Goal: Contribute content: Contribute content

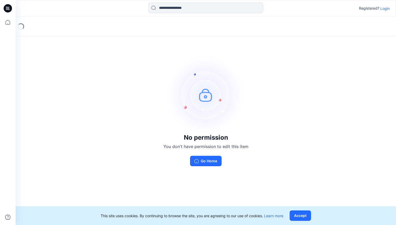
drag, startPoint x: 303, startPoint y: 214, endPoint x: 251, endPoint y: 187, distance: 58.4
click at [302, 214] on button "Accept" at bounding box center [299, 216] width 21 height 10
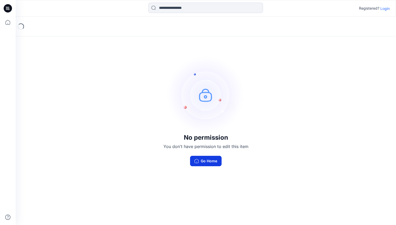
click at [207, 157] on button "Go Home" at bounding box center [206, 161] width 32 height 10
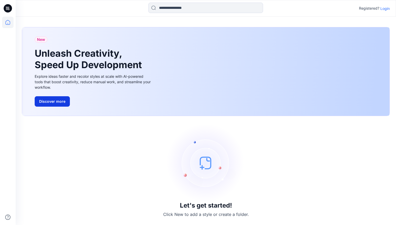
click at [55, 101] on button "Discover more" at bounding box center [52, 101] width 35 height 10
click at [5, 20] on icon at bounding box center [7, 22] width 11 height 11
click at [8, 6] on icon at bounding box center [8, 8] width 8 height 8
click at [9, 20] on icon at bounding box center [7, 22] width 11 height 11
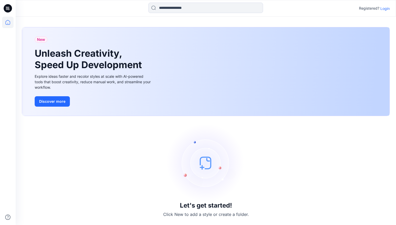
click at [203, 165] on img at bounding box center [206, 163] width 78 height 78
click at [243, 174] on img at bounding box center [206, 163] width 78 height 78
click at [197, 192] on img at bounding box center [206, 163] width 78 height 78
click at [197, 208] on h3 "Let's get started!" at bounding box center [206, 205] width 52 height 7
click at [205, 164] on img at bounding box center [206, 163] width 78 height 78
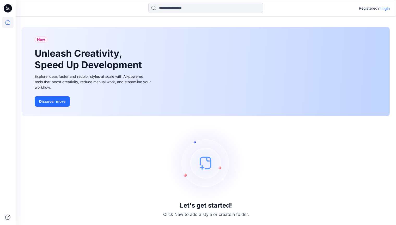
click at [205, 164] on img at bounding box center [206, 163] width 78 height 78
click at [205, 162] on img at bounding box center [206, 163] width 78 height 78
click at [205, 161] on img at bounding box center [206, 163] width 78 height 78
click at [386, 8] on p "Login" at bounding box center [384, 8] width 9 height 5
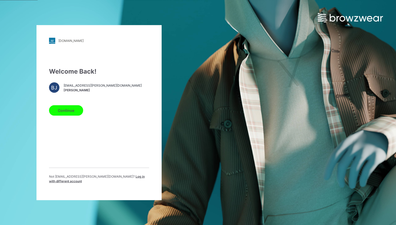
click at [65, 113] on button "Continue" at bounding box center [66, 110] width 34 height 10
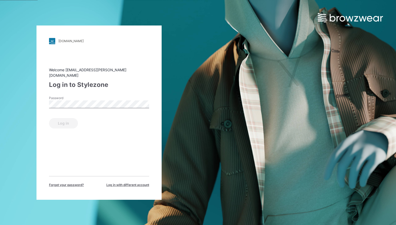
click at [73, 96] on label "Password" at bounding box center [67, 98] width 36 height 5
click at [49, 118] on button "Log in" at bounding box center [63, 123] width 29 height 10
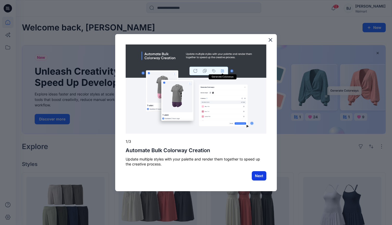
click at [262, 175] on button "Next" at bounding box center [259, 175] width 15 height 9
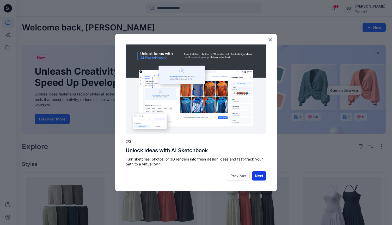
click at [261, 175] on button "Next" at bounding box center [259, 175] width 15 height 9
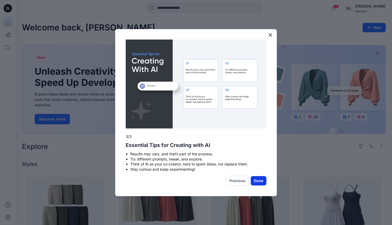
click at [258, 181] on button "Done" at bounding box center [259, 180] width 16 height 9
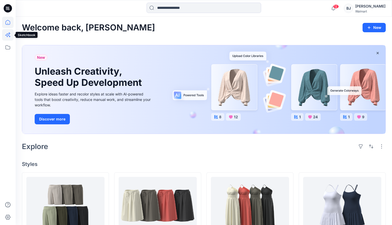
click at [8, 32] on icon at bounding box center [7, 34] width 11 height 11
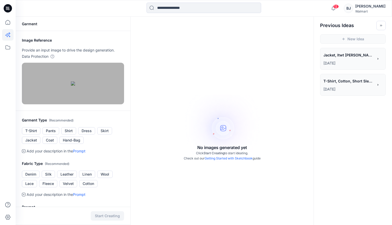
click at [27, 23] on div "Garment" at bounding box center [73, 24] width 115 height 14
click at [35, 41] on h2 "Image Reference" at bounding box center [73, 40] width 102 height 6
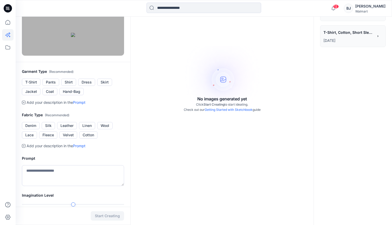
scroll to position [80, 0]
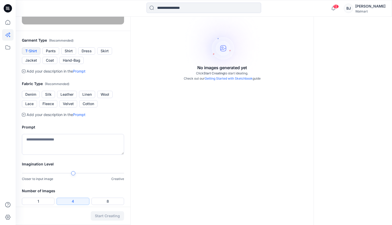
click at [34, 55] on button "T-Shirt" at bounding box center [31, 50] width 18 height 7
click at [88, 108] on button "Cotton" at bounding box center [88, 103] width 18 height 7
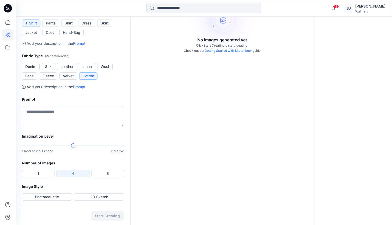
scroll to position [175, 0]
click at [30, 110] on textarea at bounding box center [73, 116] width 102 height 21
type textarea "*"
click at [72, 146] on div at bounding box center [73, 146] width 4 height 4
type textarea "**********"
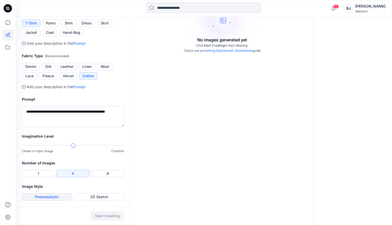
click at [42, 196] on button "Photorealistic" at bounding box center [47, 197] width 50 height 7
drag, startPoint x: 105, startPoint y: 216, endPoint x: 104, endPoint y: 213, distance: 3.0
click at [105, 216] on button "Start Creating" at bounding box center [107, 216] width 33 height 9
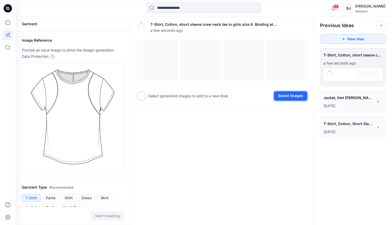
click at [291, 95] on button "Select Images" at bounding box center [290, 95] width 33 height 9
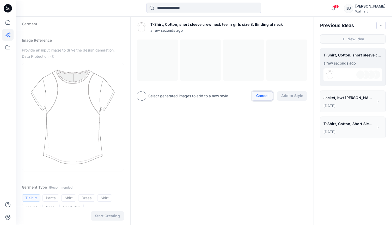
click at [260, 95] on button "Cancel" at bounding box center [262, 95] width 21 height 9
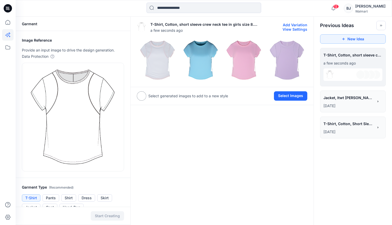
click at [289, 55] on img at bounding box center [287, 60] width 41 height 41
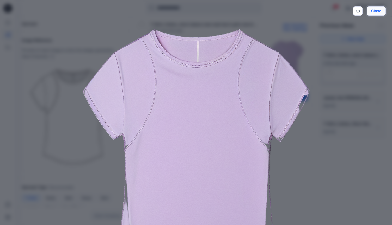
click at [373, 9] on button "Close" at bounding box center [376, 10] width 19 height 9
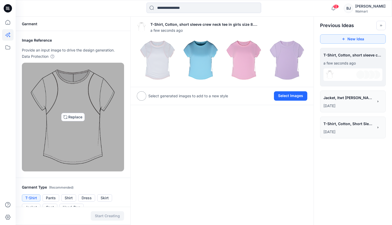
click at [72, 117] on img at bounding box center [73, 117] width 91 height 104
click at [68, 115] on img at bounding box center [73, 117] width 91 height 104
type input "**********"
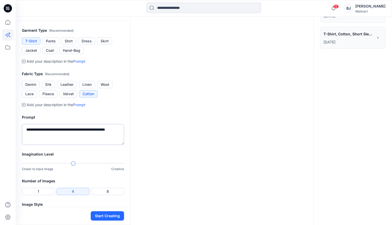
scroll to position [127, 0]
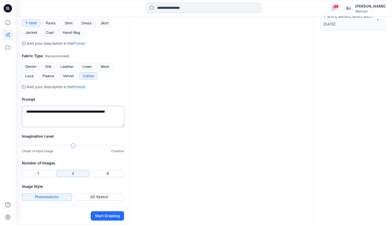
drag, startPoint x: 112, startPoint y: 160, endPoint x: 100, endPoint y: 161, distance: 12.5
click at [100, 127] on textarea "**********" at bounding box center [73, 116] width 102 height 21
drag, startPoint x: 34, startPoint y: 166, endPoint x: 100, endPoint y: 161, distance: 65.3
click at [100, 127] on textarea "**********" at bounding box center [73, 116] width 102 height 21
type textarea "**********"
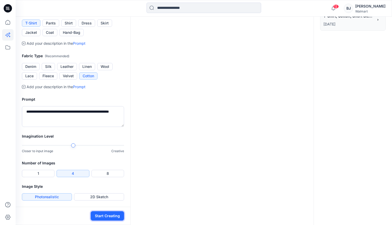
click at [103, 216] on button "Start Creating" at bounding box center [107, 216] width 33 height 9
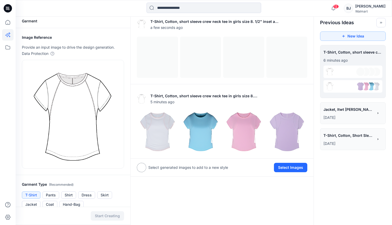
scroll to position [2, 0]
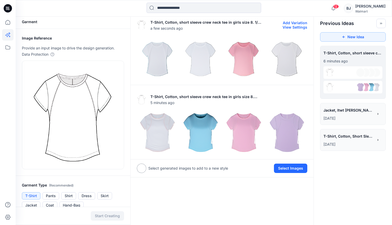
click at [242, 54] on img at bounding box center [243, 58] width 41 height 41
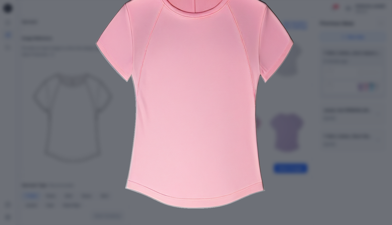
scroll to position [0, 0]
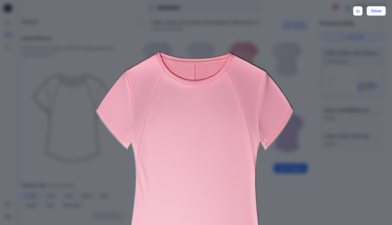
click at [376, 10] on button "Close" at bounding box center [376, 10] width 19 height 9
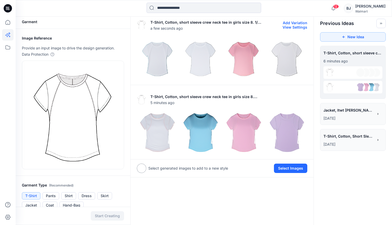
click at [159, 56] on img at bounding box center [157, 58] width 41 height 41
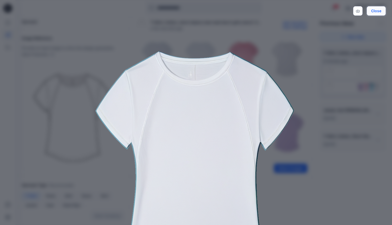
click at [376, 10] on button "Close" at bounding box center [376, 10] width 19 height 9
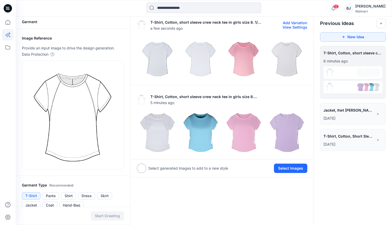
click at [195, 53] on img at bounding box center [200, 58] width 41 height 41
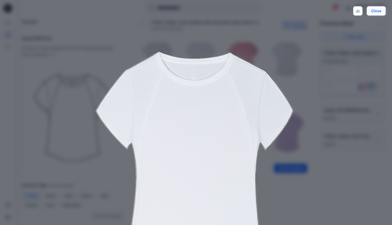
click at [377, 12] on button "Close" at bounding box center [376, 10] width 19 height 9
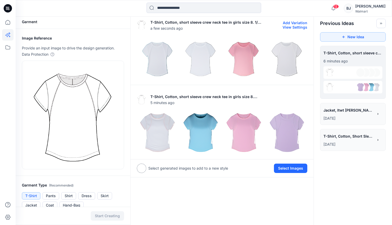
click at [289, 53] on img at bounding box center [287, 58] width 41 height 41
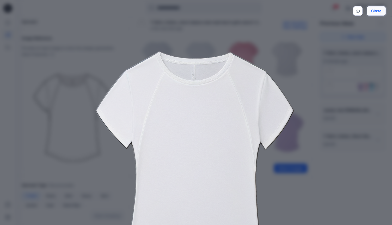
click at [373, 11] on button "Close" at bounding box center [376, 10] width 19 height 9
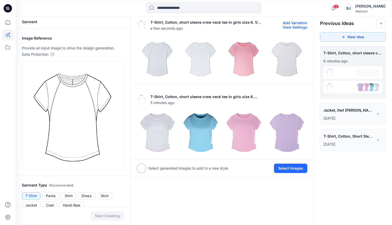
click at [237, 58] on img at bounding box center [243, 58] width 41 height 41
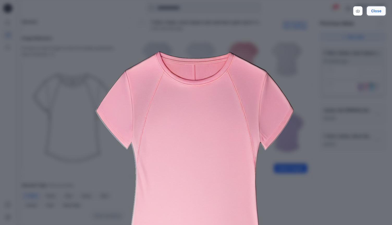
click at [375, 12] on button "Close" at bounding box center [376, 10] width 19 height 9
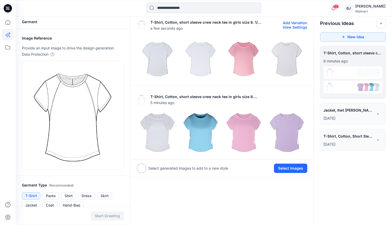
click at [297, 23] on button "Add Variation" at bounding box center [295, 23] width 24 height 4
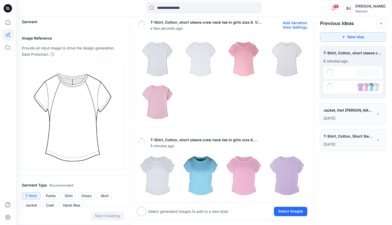
click at [162, 101] on img at bounding box center [157, 101] width 41 height 41
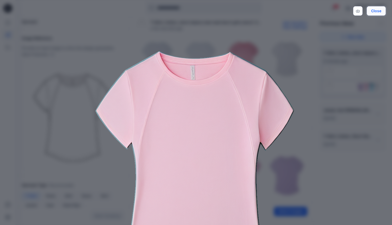
click at [376, 9] on button "Close" at bounding box center [376, 10] width 19 height 9
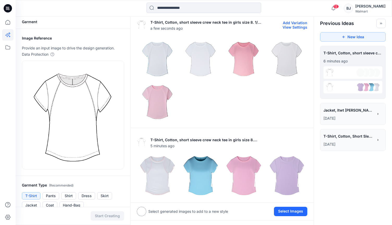
click at [246, 52] on img at bounding box center [243, 58] width 41 height 41
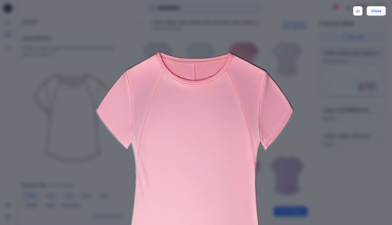
click at [376, 10] on button "Close" at bounding box center [376, 10] width 19 height 9
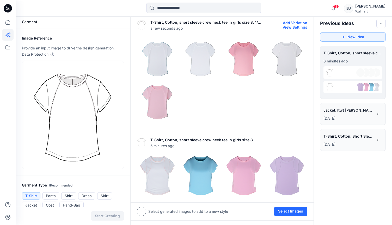
click at [154, 94] on img at bounding box center [157, 101] width 41 height 41
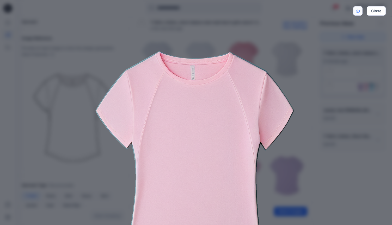
click at [357, 9] on icon "Download" at bounding box center [358, 11] width 4 height 4
click at [379, 12] on button "Close" at bounding box center [376, 10] width 19 height 9
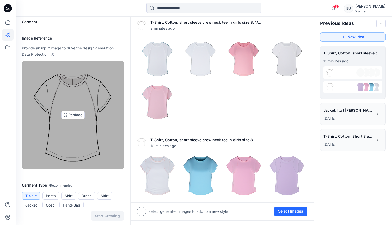
click at [78, 112] on img at bounding box center [73, 115] width 86 height 104
click at [76, 114] on img at bounding box center [73, 115] width 86 height 104
click at [75, 115] on img at bounding box center [73, 115] width 86 height 104
type input "**********"
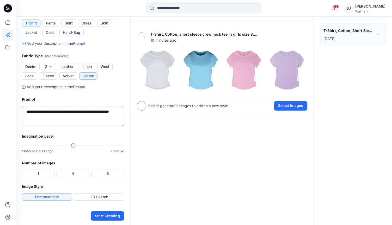
scroll to position [109, 0]
drag, startPoint x: 73, startPoint y: 178, endPoint x: 114, endPoint y: 181, distance: 41.2
click at [114, 127] on textarea "**********" at bounding box center [73, 116] width 102 height 21
drag, startPoint x: 108, startPoint y: 187, endPoint x: 103, endPoint y: 183, distance: 6.8
click at [108, 127] on textarea "**********" at bounding box center [73, 116] width 102 height 21
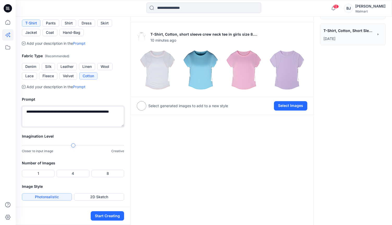
drag, startPoint x: 99, startPoint y: 178, endPoint x: 121, endPoint y: 186, distance: 23.3
click at [121, 127] on textarea "**********" at bounding box center [73, 116] width 102 height 21
type textarea "**********"
click at [40, 173] on button "1" at bounding box center [38, 173] width 33 height 7
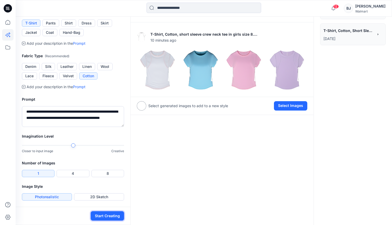
click at [107, 215] on button "Start Creating" at bounding box center [107, 216] width 33 height 9
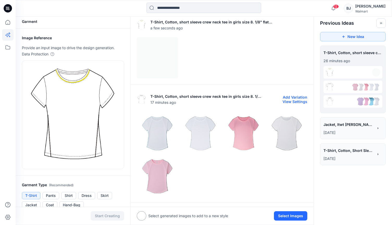
scroll to position [2, 0]
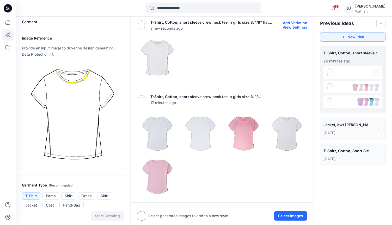
click at [153, 61] on img at bounding box center [157, 58] width 41 height 41
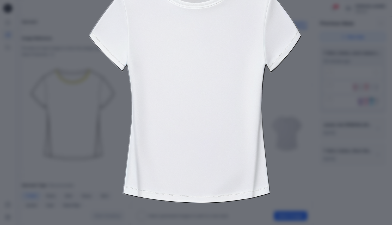
scroll to position [0, 0]
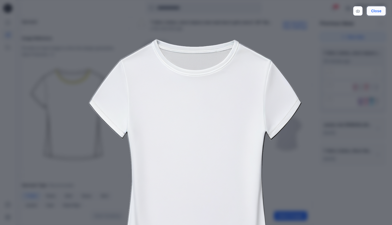
click at [379, 9] on button "Close" at bounding box center [376, 10] width 19 height 9
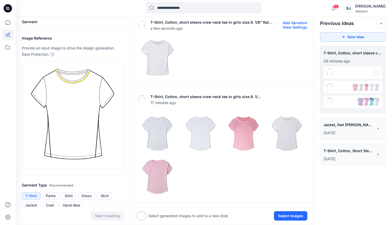
click at [297, 22] on button "Add Variation" at bounding box center [295, 23] width 24 height 4
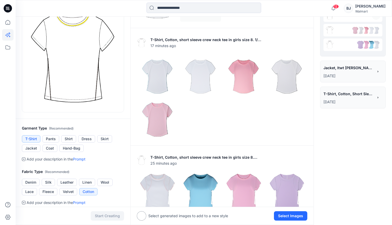
scroll to position [98, 0]
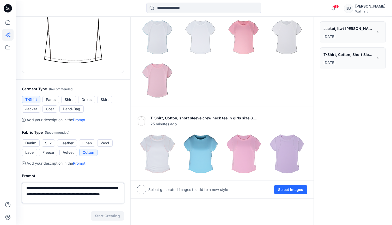
click at [65, 201] on textarea "**********" at bounding box center [73, 193] width 102 height 21
drag, startPoint x: 63, startPoint y: 200, endPoint x: 7, endPoint y: 182, distance: 58.7
click at [7, 182] on div "12 Notifications Blue Jung shared WL2354 (2025.1 VS)_8.1.2025 in UP FYE 2027 S2…" at bounding box center [196, 102] width 392 height 400
click at [60, 201] on textarea "**********" at bounding box center [73, 193] width 102 height 21
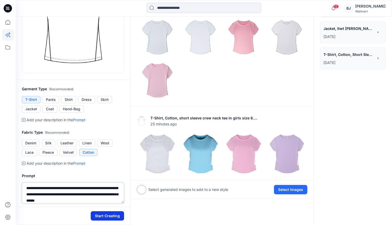
type textarea "**********"
click at [110, 214] on button "Start Creating" at bounding box center [107, 216] width 33 height 9
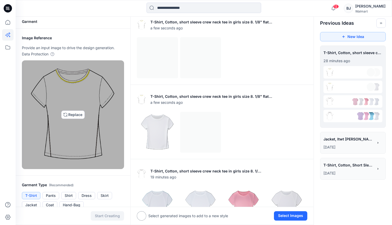
scroll to position [2, 0]
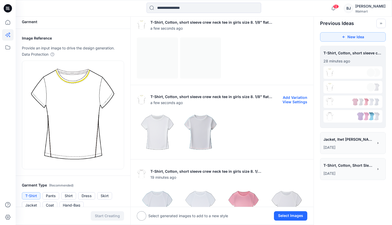
click at [197, 130] on img at bounding box center [200, 133] width 41 height 41
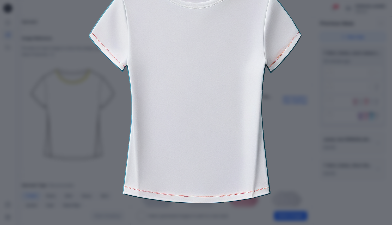
scroll to position [0, 0]
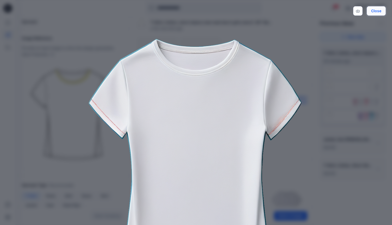
click at [376, 12] on button "Close" at bounding box center [376, 10] width 19 height 9
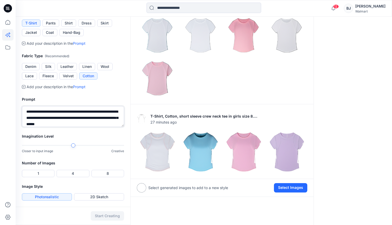
drag, startPoint x: 94, startPoint y: 125, endPoint x: 19, endPoint y: 105, distance: 77.3
click at [19, 105] on div "**********" at bounding box center [73, 111] width 115 height 43
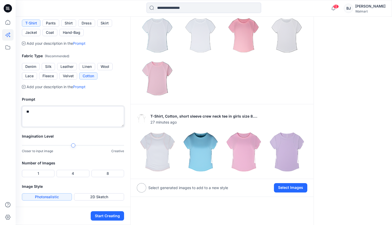
type textarea "*"
type textarea "**********"
click at [106, 214] on button "Start Creating" at bounding box center [107, 216] width 33 height 9
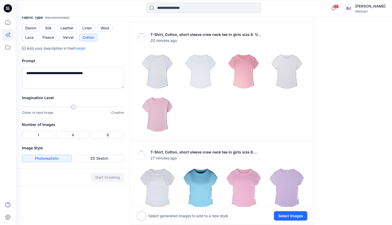
scroll to position [221, 0]
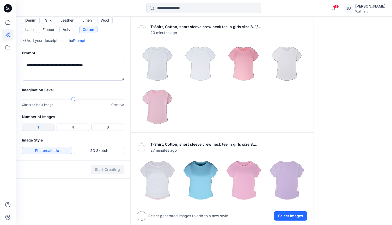
click at [41, 128] on button "1" at bounding box center [38, 127] width 33 height 7
click at [101, 169] on button "Start Creating" at bounding box center [107, 169] width 33 height 9
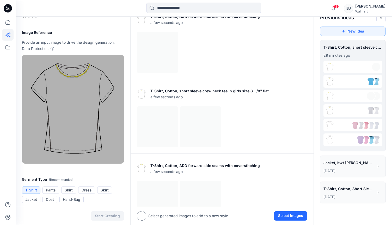
scroll to position [2, 0]
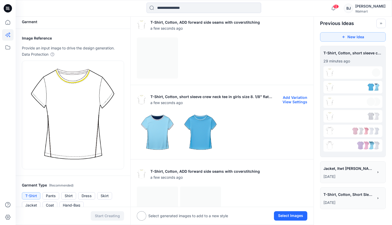
click at [155, 132] on img at bounding box center [157, 133] width 41 height 41
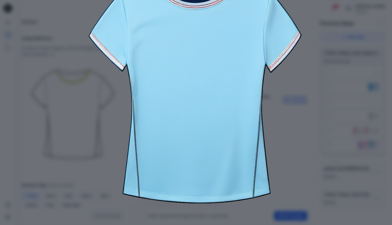
scroll to position [0, 0]
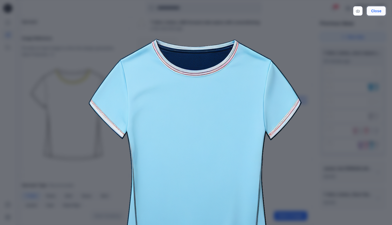
click at [377, 8] on button "Close" at bounding box center [376, 10] width 19 height 9
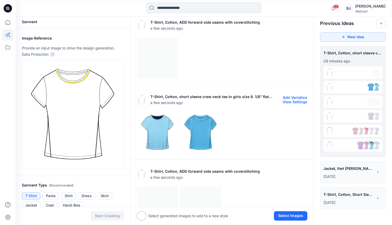
click at [206, 130] on img at bounding box center [200, 133] width 41 height 41
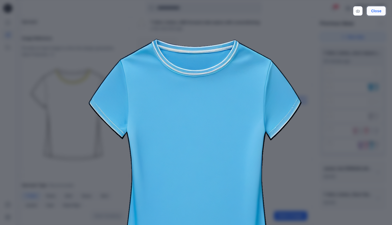
click at [375, 12] on button "Close" at bounding box center [376, 10] width 19 height 9
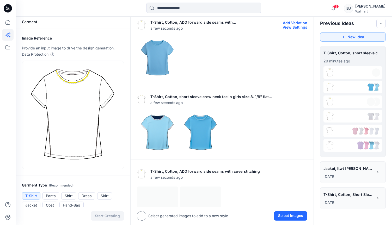
click at [158, 62] on img at bounding box center [157, 58] width 41 height 41
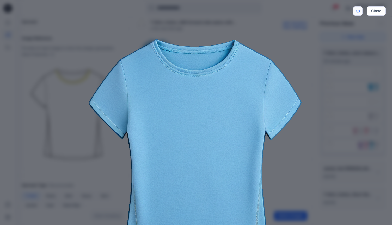
click at [358, 9] on link "Download" at bounding box center [357, 10] width 9 height 9
click at [375, 12] on button "Close" at bounding box center [376, 10] width 19 height 9
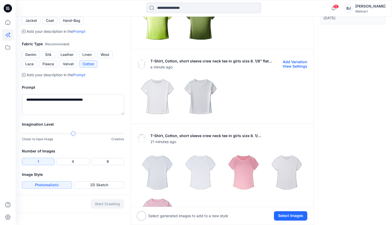
scroll to position [151, 0]
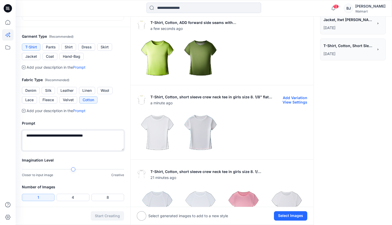
drag, startPoint x: 112, startPoint y: 138, endPoint x: 14, endPoint y: 133, distance: 98.1
click at [14, 133] on div "12 Notifications Blue Jung shared WL2354 (2025.1 VS)_8.1.2025 in UP FYE 2027 S2…" at bounding box center [196, 110] width 392 height 522
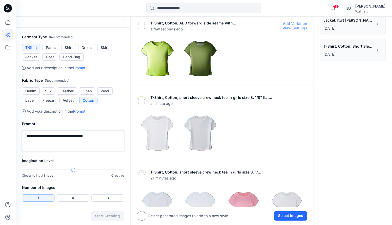
scroll to position [150, 0]
click at [157, 57] on img at bounding box center [157, 59] width 41 height 41
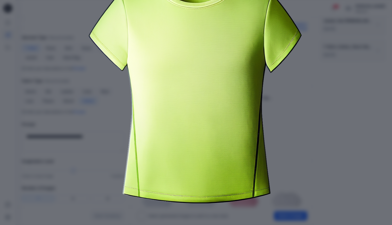
scroll to position [0, 0]
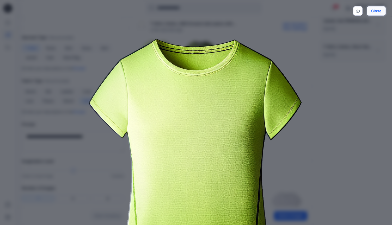
click at [376, 12] on button "Close" at bounding box center [376, 10] width 19 height 9
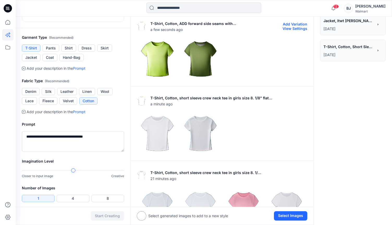
click at [197, 51] on img at bounding box center [200, 59] width 41 height 41
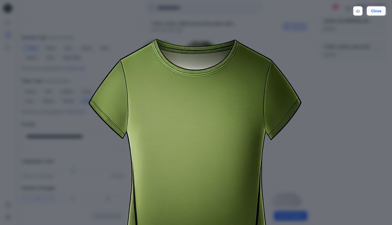
click at [377, 10] on button "Close" at bounding box center [376, 10] width 19 height 9
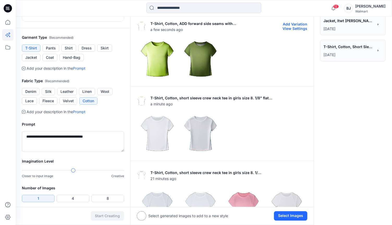
click at [294, 27] on button "View Settings" at bounding box center [294, 28] width 25 height 4
click at [295, 23] on button "Add Variation" at bounding box center [295, 24] width 24 height 4
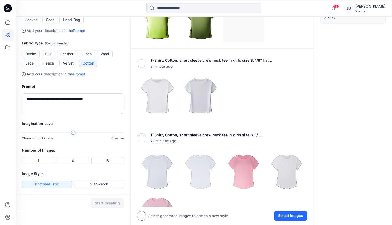
scroll to position [209, 0]
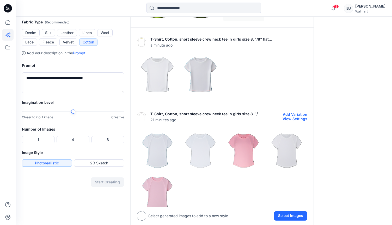
click at [296, 116] on button "Add Variation" at bounding box center [295, 114] width 24 height 4
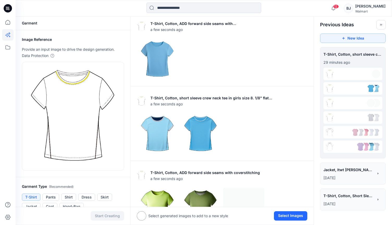
scroll to position [0, 0]
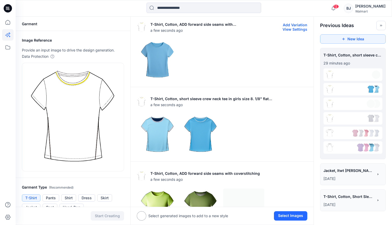
click at [160, 54] on img at bounding box center [157, 60] width 41 height 41
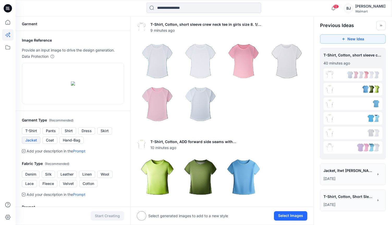
click at [31, 144] on button "Jacket" at bounding box center [31, 140] width 18 height 7
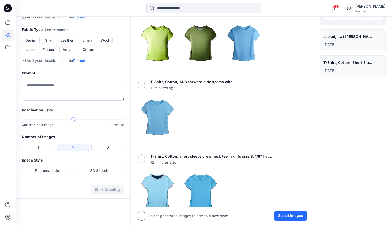
scroll to position [140, 0]
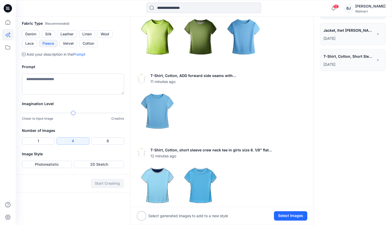
click at [45, 47] on button "Fleece" at bounding box center [48, 43] width 18 height 7
click at [31, 95] on textarea at bounding box center [73, 84] width 102 height 21
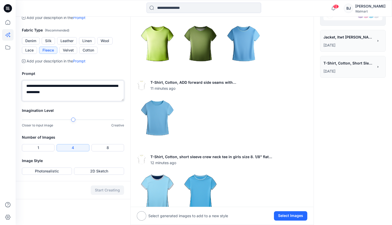
scroll to position [220, 0]
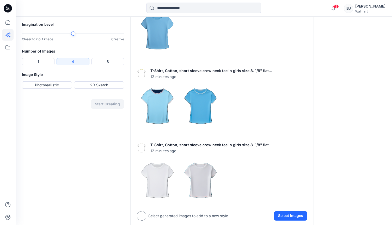
drag, startPoint x: 44, startPoint y: 56, endPoint x: 75, endPoint y: 57, distance: 31.0
click at [75, 15] on textarea "**********" at bounding box center [73, 4] width 102 height 21
type textarea "**********"
click at [37, 65] on button "1" at bounding box center [38, 61] width 33 height 7
click at [48, 89] on button "Photorealistic" at bounding box center [47, 85] width 50 height 7
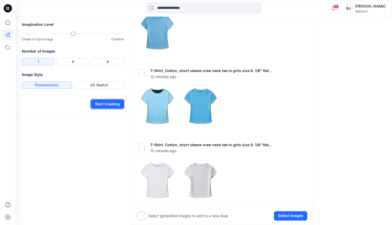
click at [109, 109] on button "Start Creating" at bounding box center [107, 104] width 33 height 9
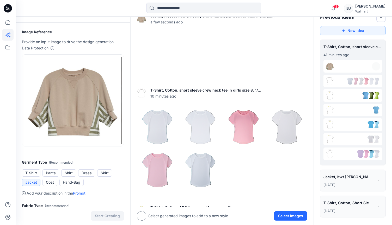
scroll to position [2, 0]
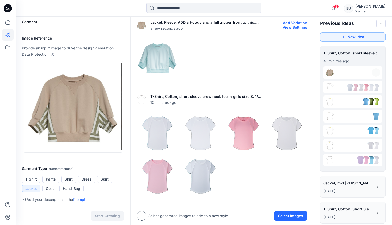
click at [160, 54] on img at bounding box center [157, 58] width 41 height 41
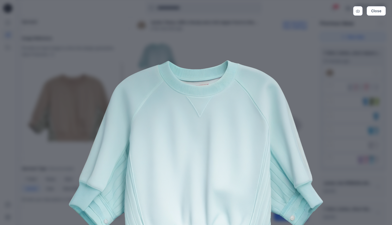
click at [188, 98] on img at bounding box center [196, 157] width 267 height 267
click at [379, 10] on button "Close" at bounding box center [376, 10] width 19 height 9
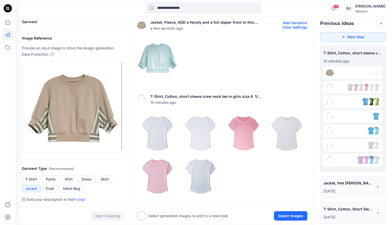
click at [294, 22] on button "Add Variation" at bounding box center [295, 23] width 24 height 4
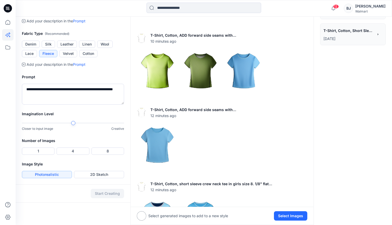
scroll to position [179, 0]
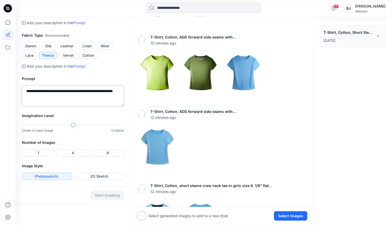
drag, startPoint x: 46, startPoint y: 96, endPoint x: 17, endPoint y: 88, distance: 29.7
click at [18, 89] on div "**********" at bounding box center [73, 91] width 115 height 43
type textarea "**********"
click at [108, 194] on button "Start Creating" at bounding box center [107, 195] width 33 height 9
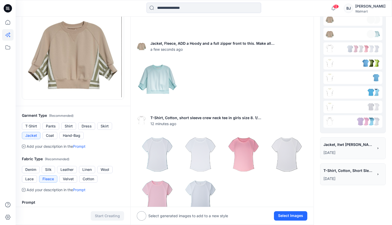
scroll to position [174, 0]
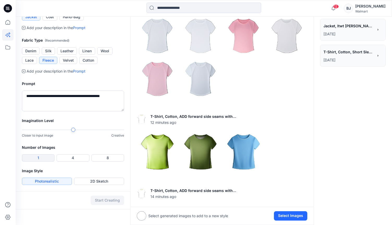
click at [36, 158] on button "1" at bounding box center [38, 157] width 33 height 7
click at [110, 200] on button "Start Creating" at bounding box center [107, 200] width 33 height 9
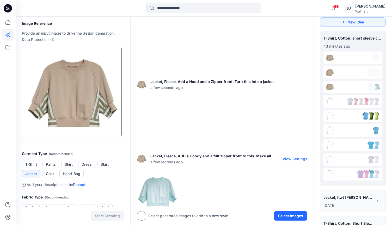
scroll to position [2, 0]
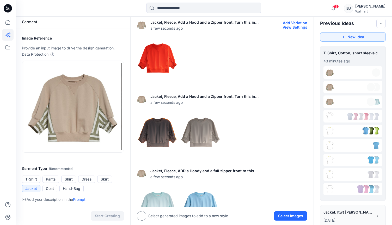
click at [160, 61] on img at bounding box center [157, 58] width 41 height 41
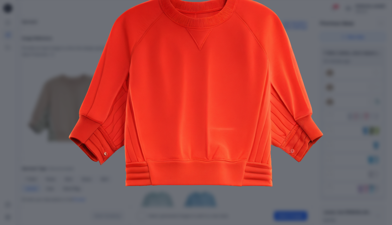
scroll to position [0, 0]
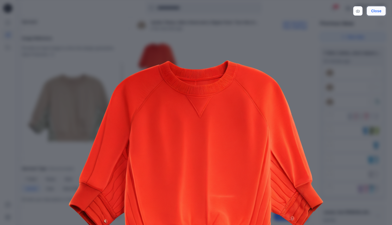
click at [375, 12] on button "Close" at bounding box center [376, 10] width 19 height 9
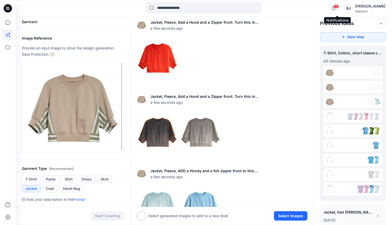
click at [338, 6] on span "12" at bounding box center [336, 6] width 6 height 4
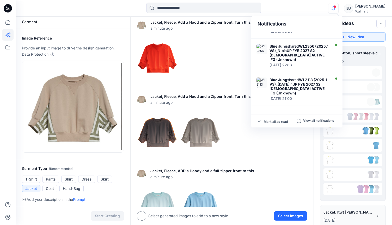
scroll to position [151, 0]
